Goal: Transaction & Acquisition: Subscribe to service/newsletter

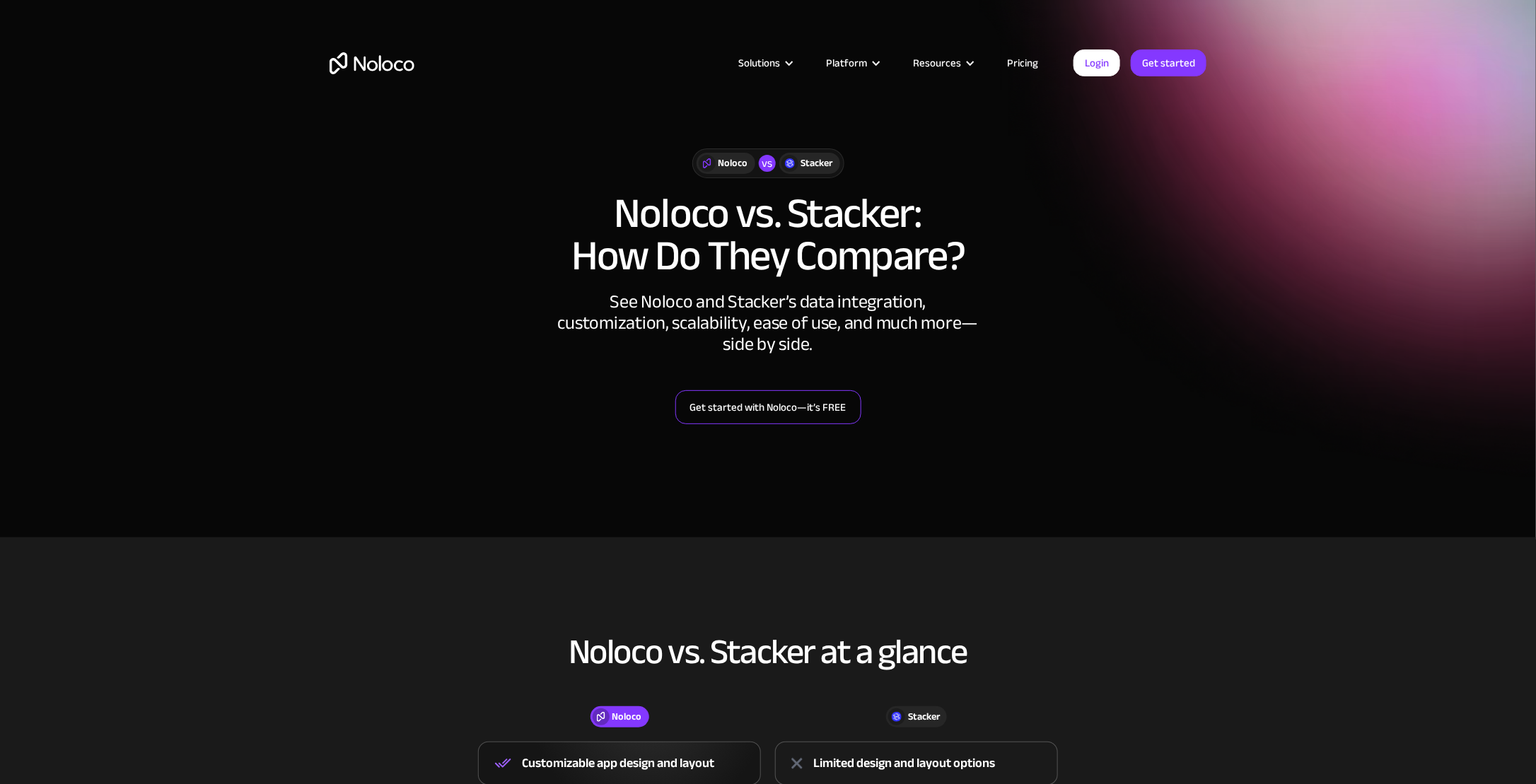
click at [813, 412] on link "Get started with Noloco—it’s FREE" at bounding box center [768, 407] width 186 height 34
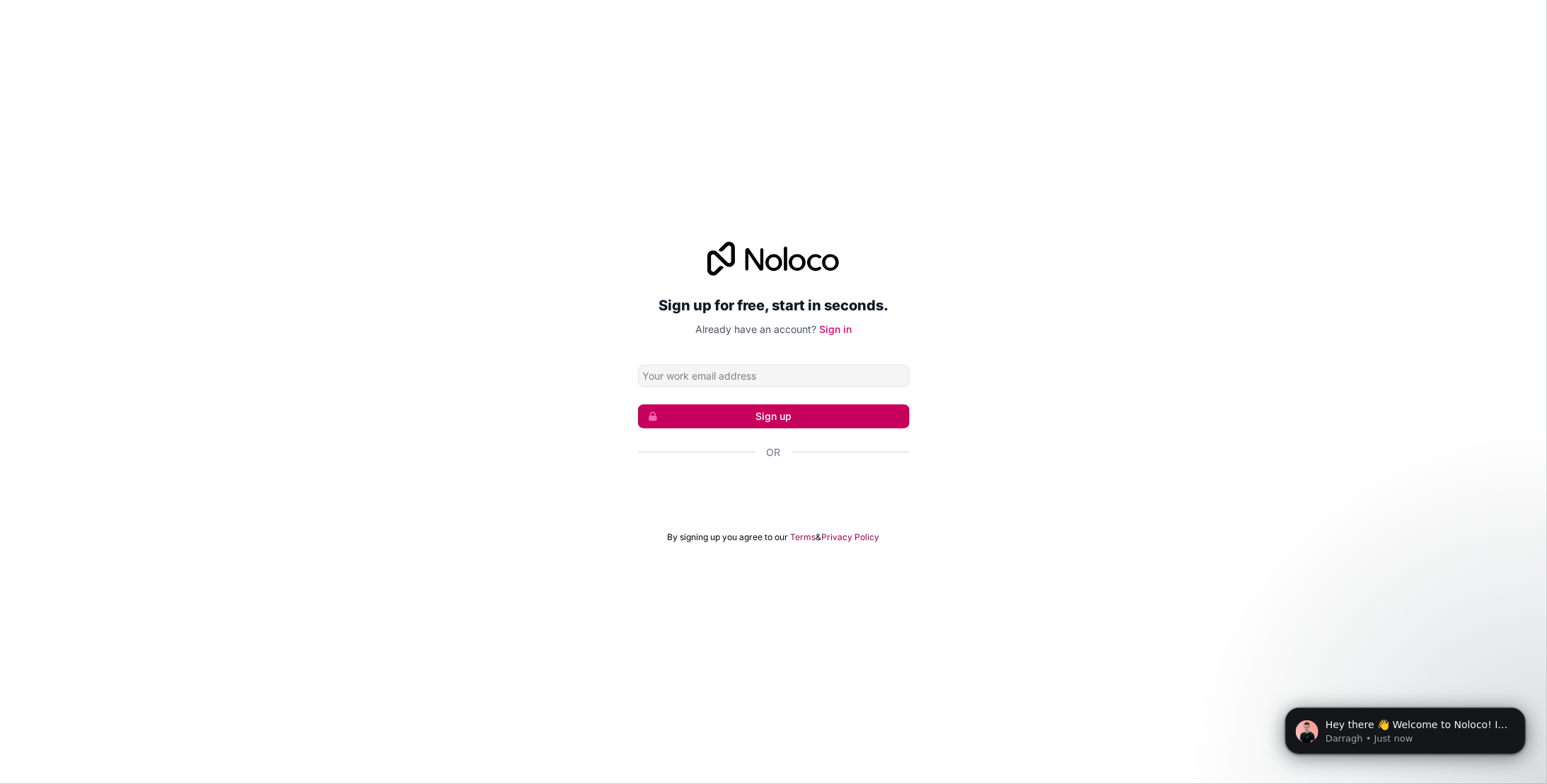
click at [771, 415] on button "Sign up" at bounding box center [773, 417] width 271 height 24
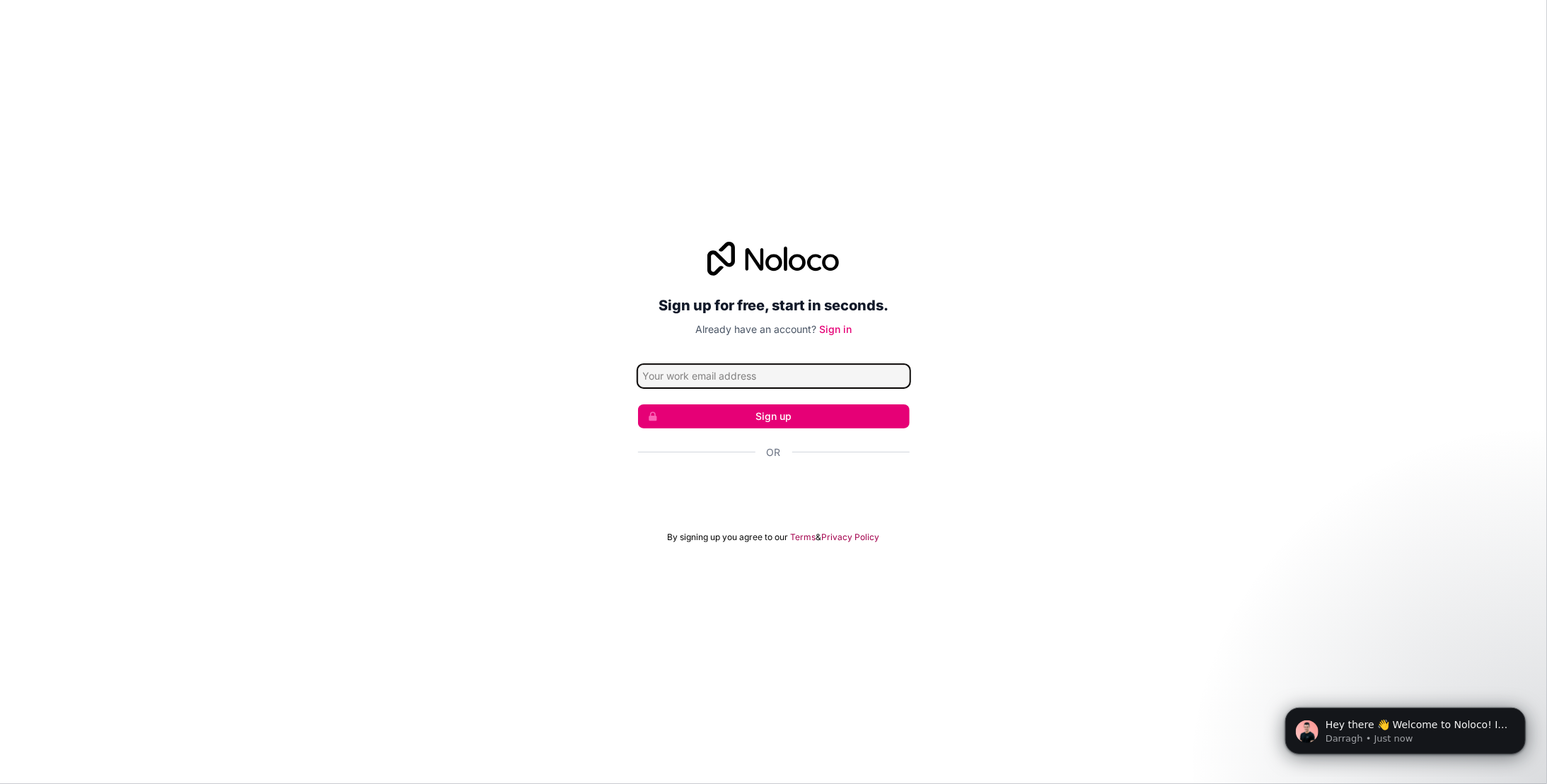
click at [688, 366] on input "Email address" at bounding box center [773, 376] width 271 height 23
click at [683, 376] on input "Email address" at bounding box center [773, 376] width 271 height 23
type input "[EMAIL_ADDRESS][DOMAIN_NAME]"
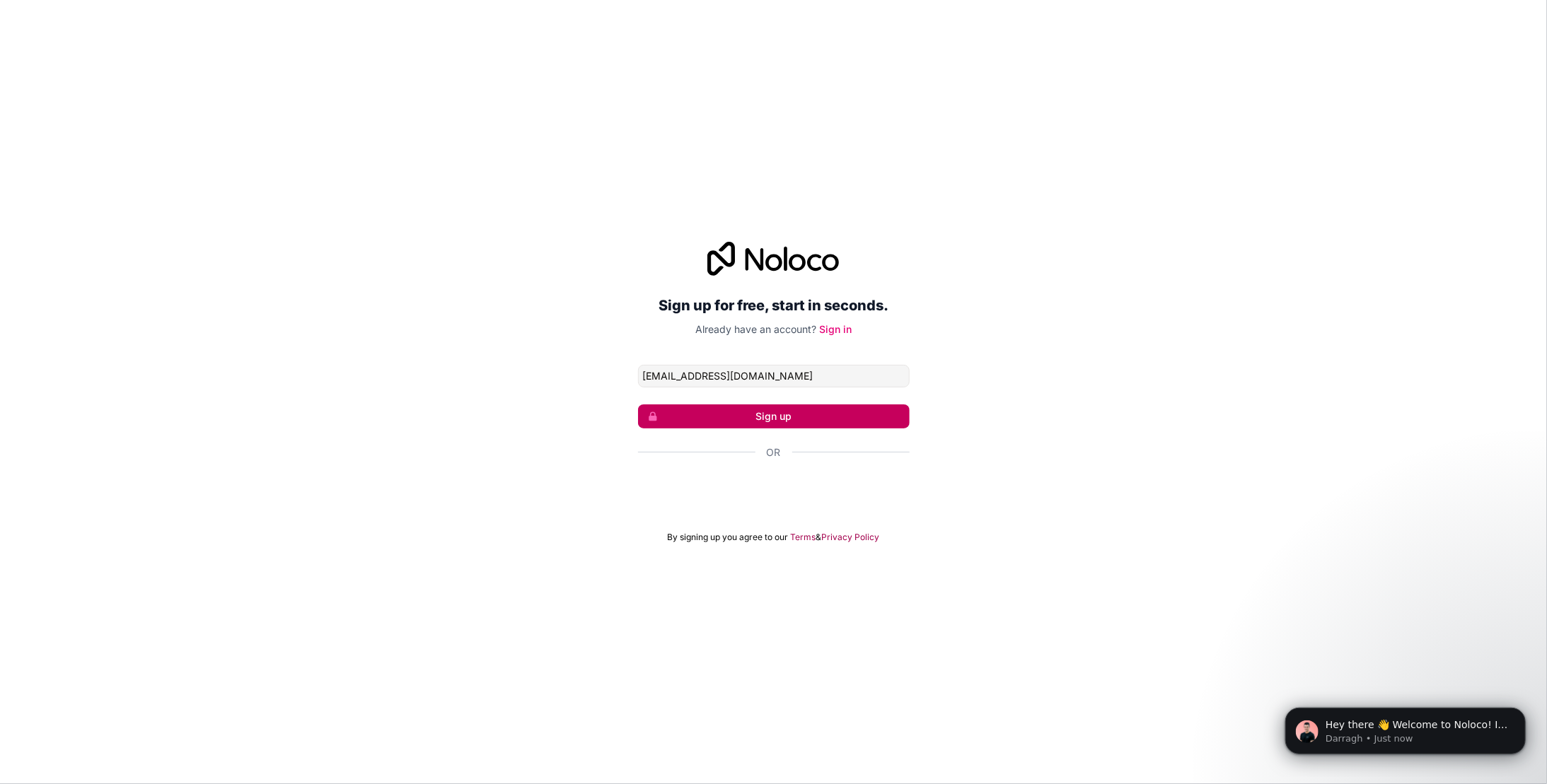
click at [755, 427] on button "Sign up" at bounding box center [773, 417] width 271 height 24
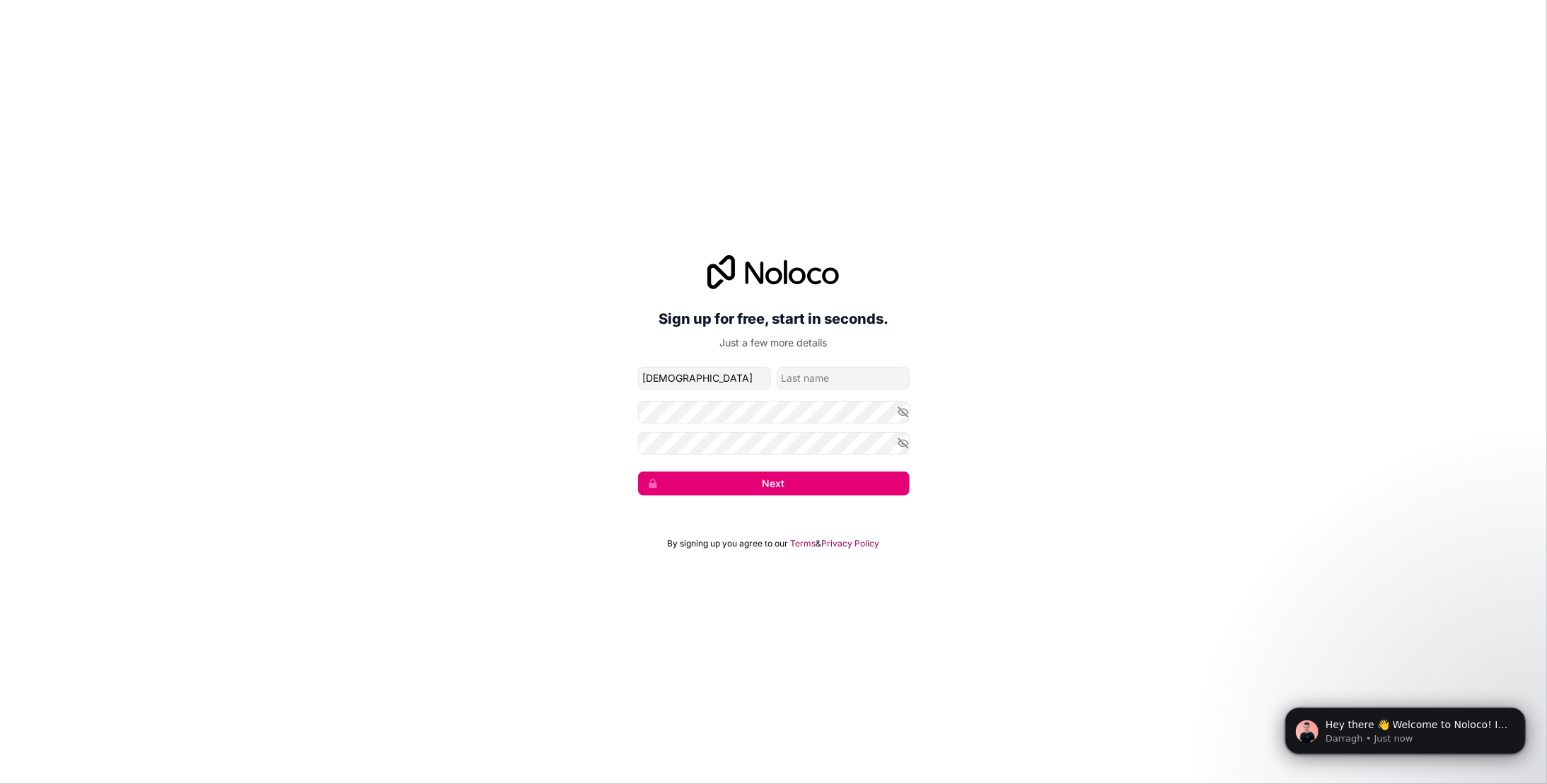
type input "[DEMOGRAPHIC_DATA]"
type input "khan"
click at [910, 414] on div "Sign up for free, start in seconds. Just a few more details [EMAIL_ADDRESS][DOM…" at bounding box center [773, 375] width 1547 height 280
click at [903, 411] on icon "button" at bounding box center [903, 412] width 13 height 13
click at [755, 486] on button "Next" at bounding box center [773, 484] width 271 height 24
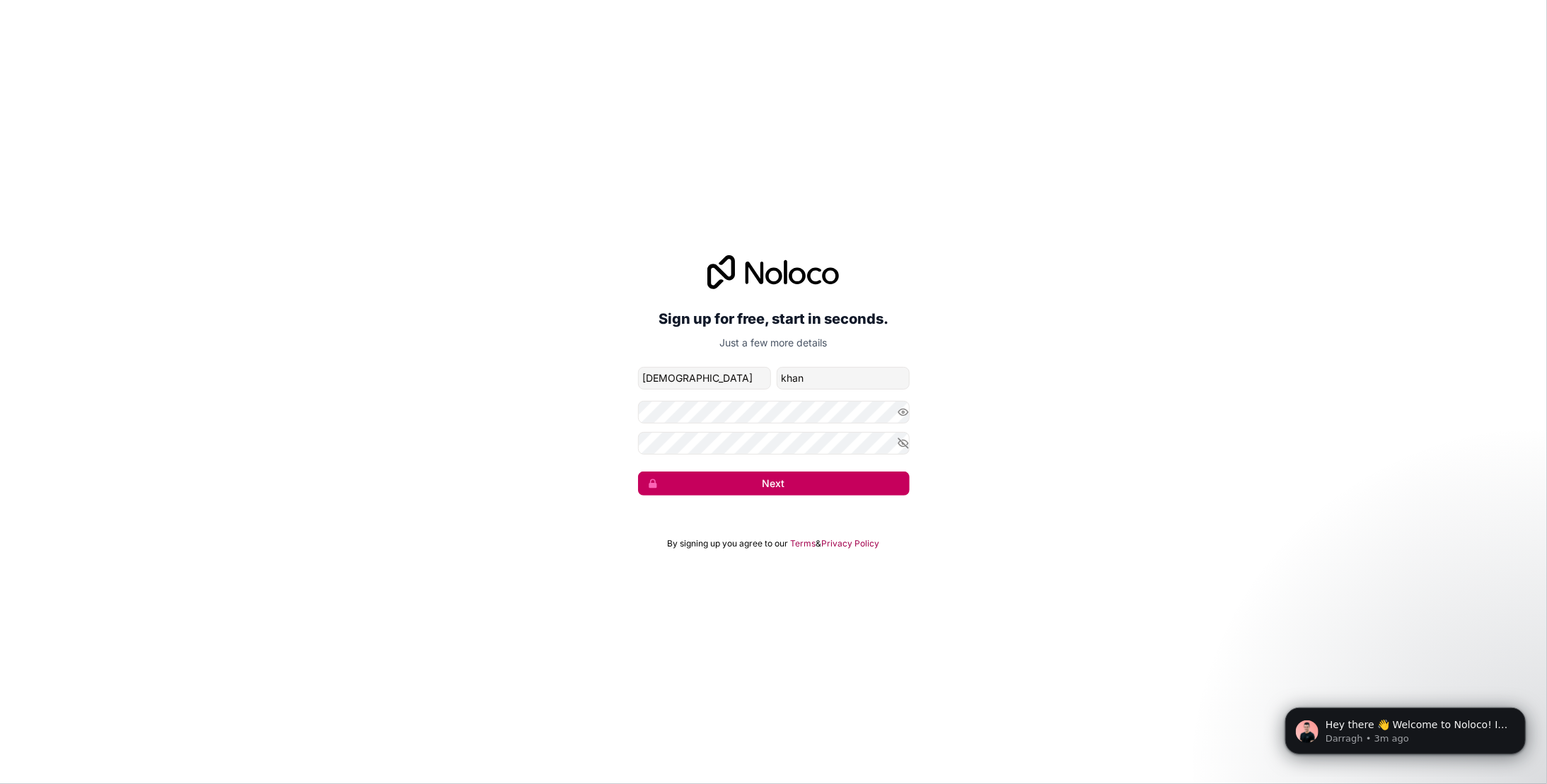
click at [699, 478] on button "Next" at bounding box center [773, 484] width 271 height 24
